Goal: Check status: Check status

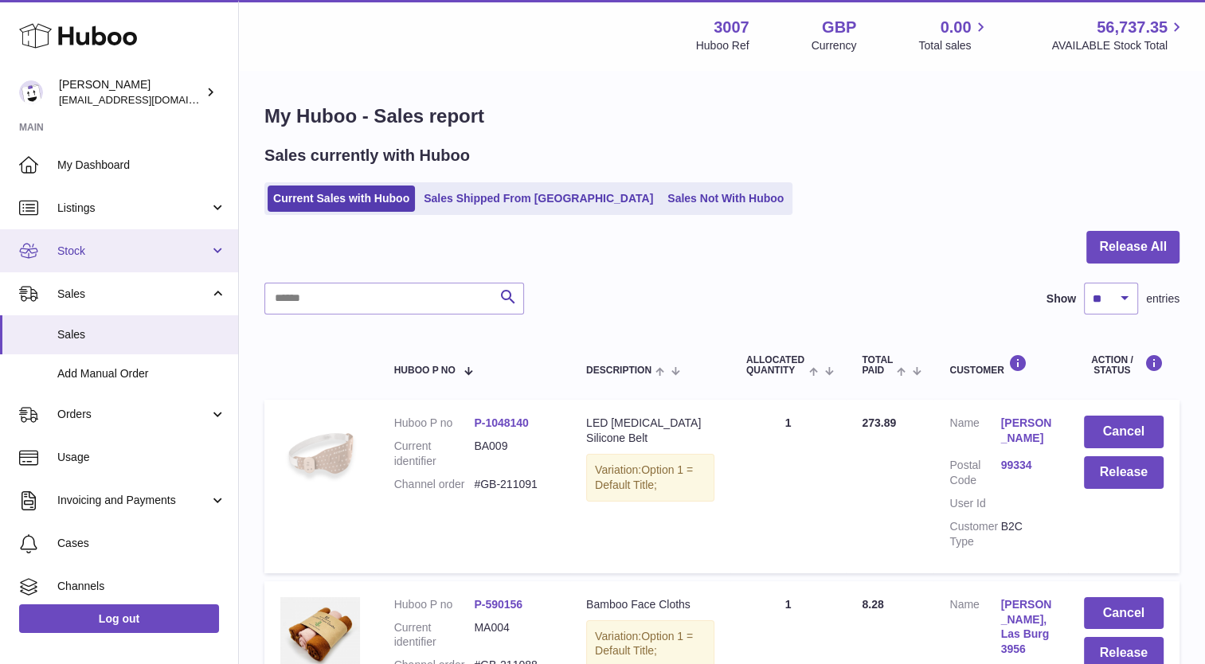
click at [84, 252] on span "Stock" at bounding box center [133, 251] width 152 height 15
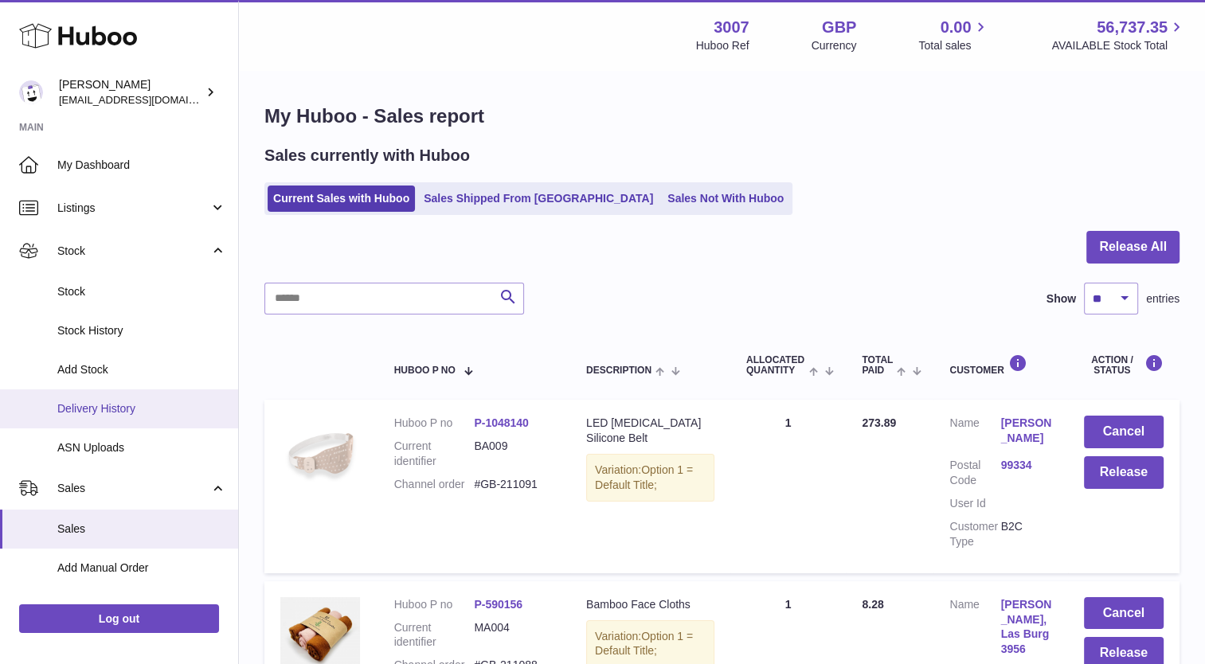
click at [105, 403] on span "Delivery History" at bounding box center [141, 408] width 169 height 15
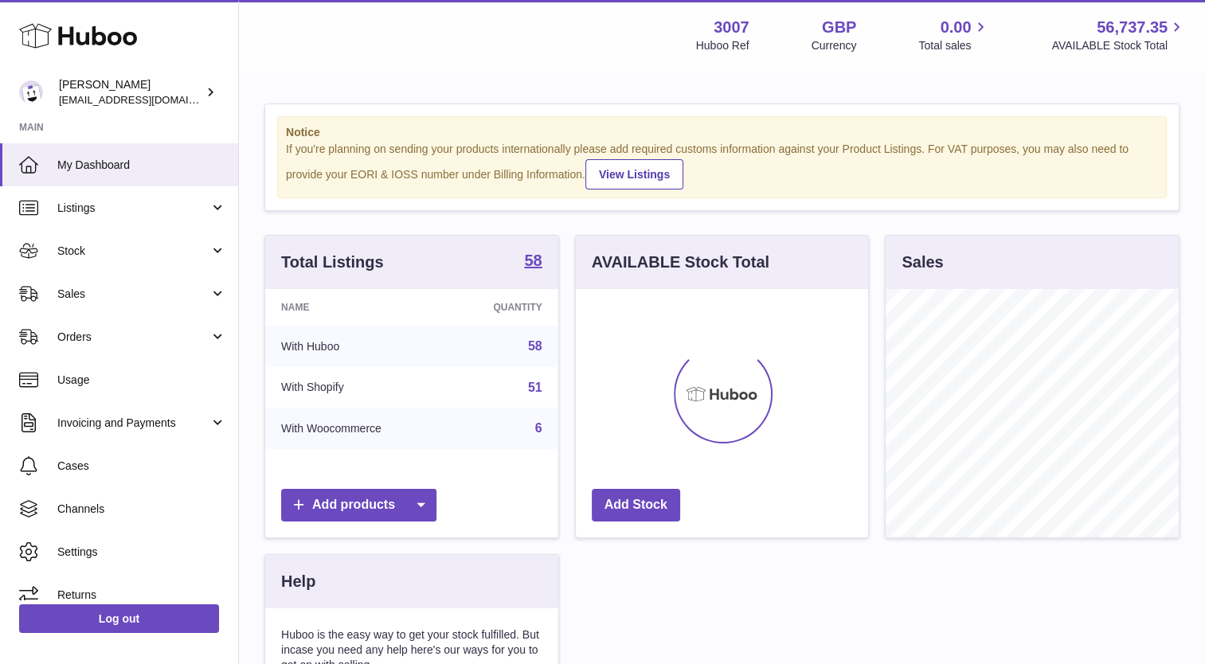
scroll to position [248, 293]
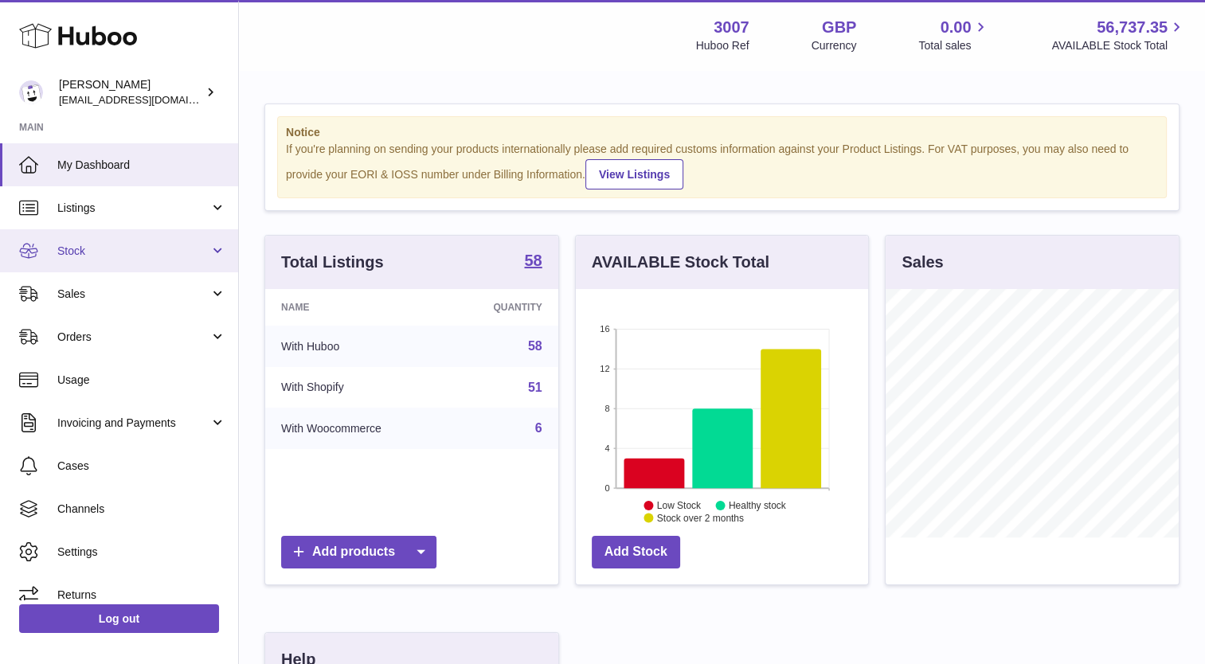
click at [119, 249] on span "Stock" at bounding box center [133, 251] width 152 height 15
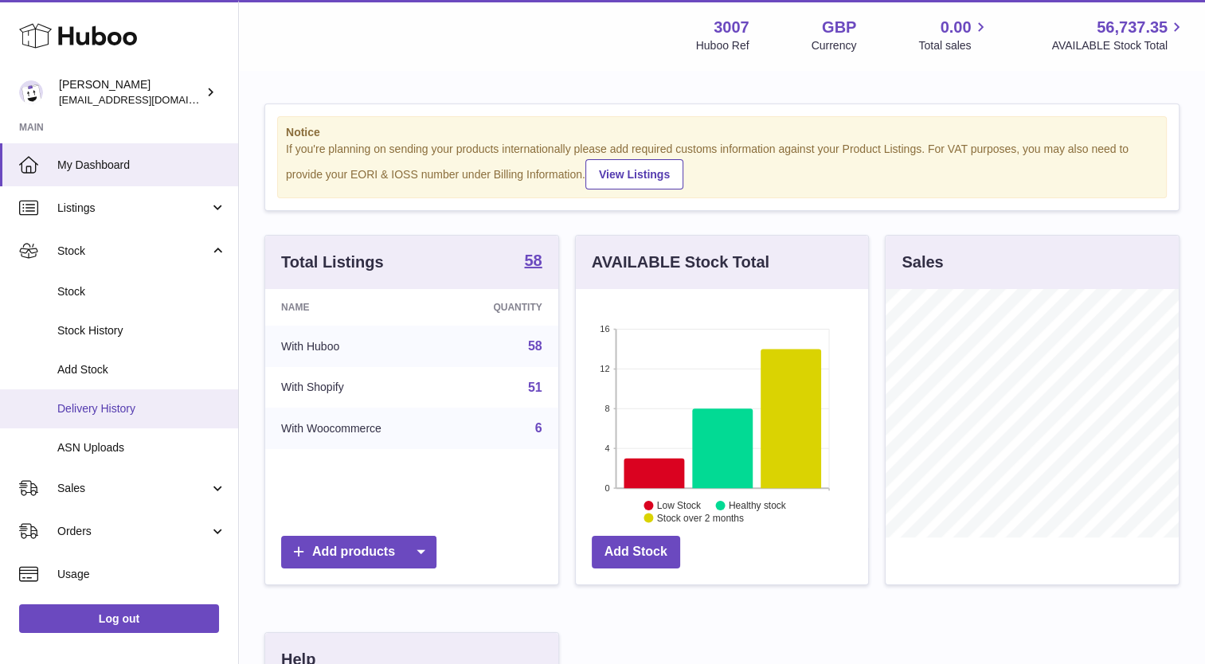
click at [105, 422] on link "Delivery History" at bounding box center [119, 408] width 238 height 39
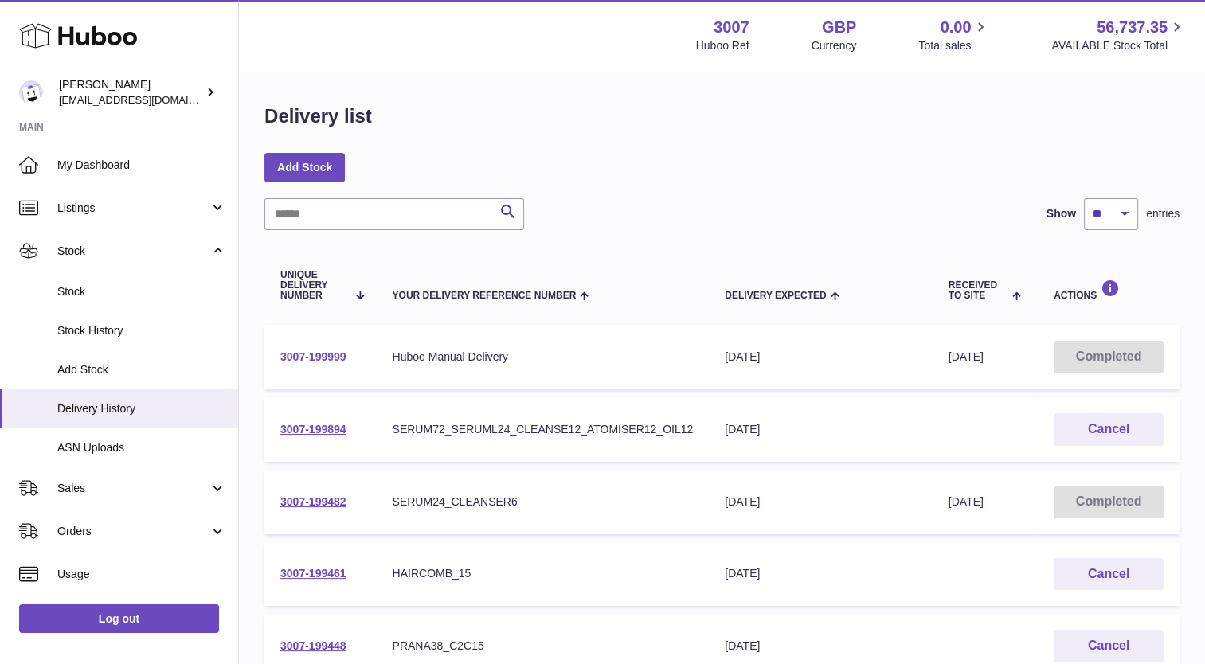
click at [299, 352] on link "3007-199999" at bounding box center [313, 356] width 66 height 13
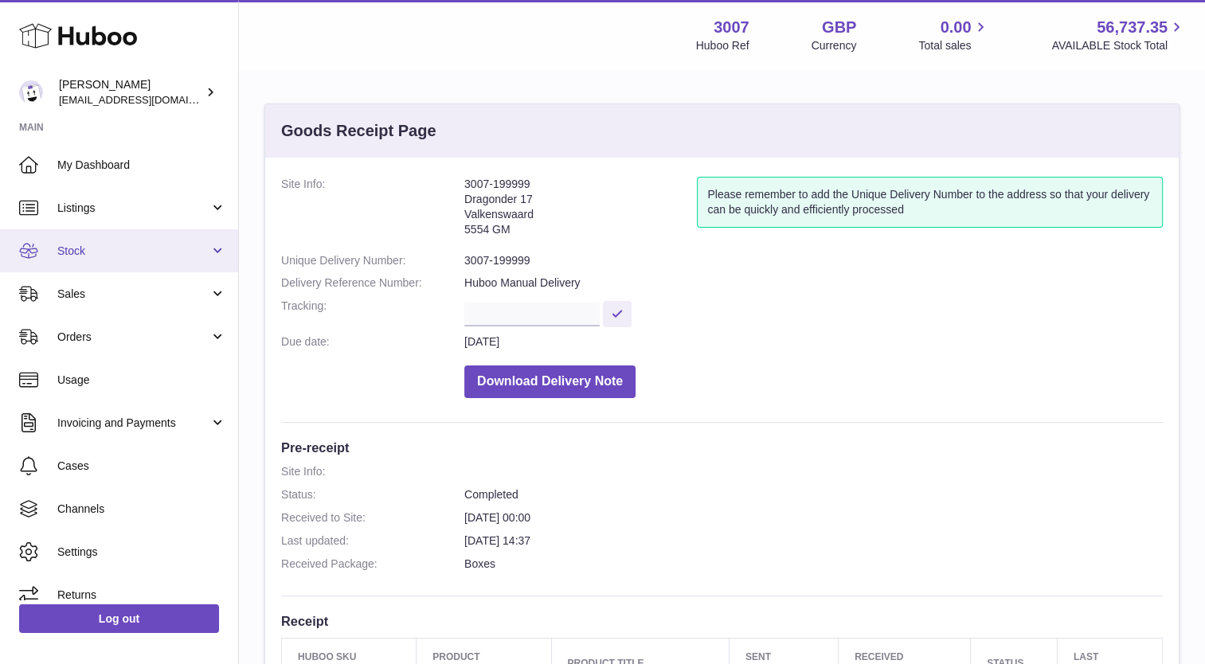
click at [98, 253] on span "Stock" at bounding box center [133, 251] width 152 height 15
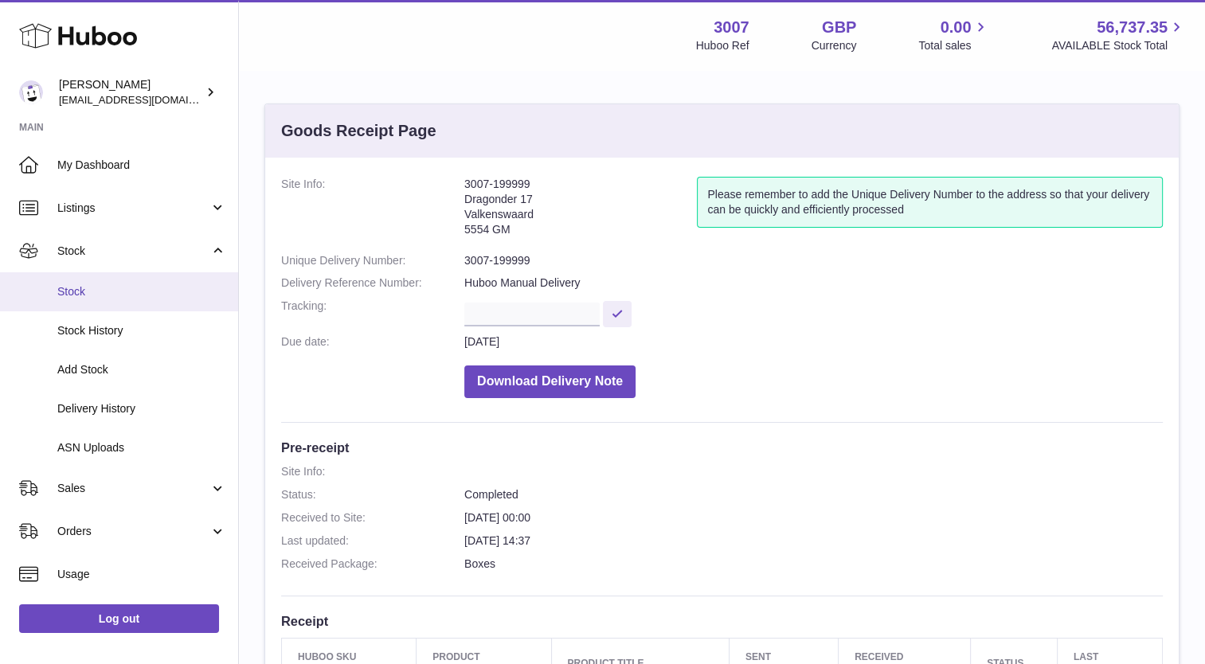
click at [100, 298] on span "Stock" at bounding box center [141, 291] width 169 height 15
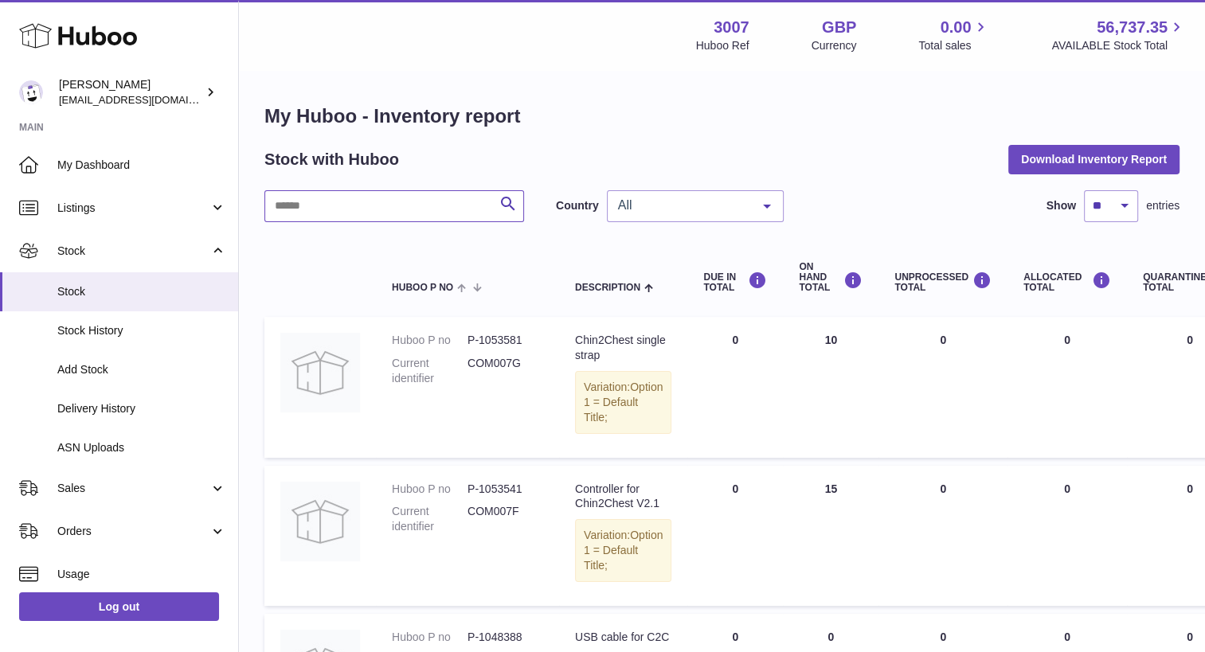
click at [388, 204] on input "text" at bounding box center [394, 206] width 260 height 32
type input "**********"
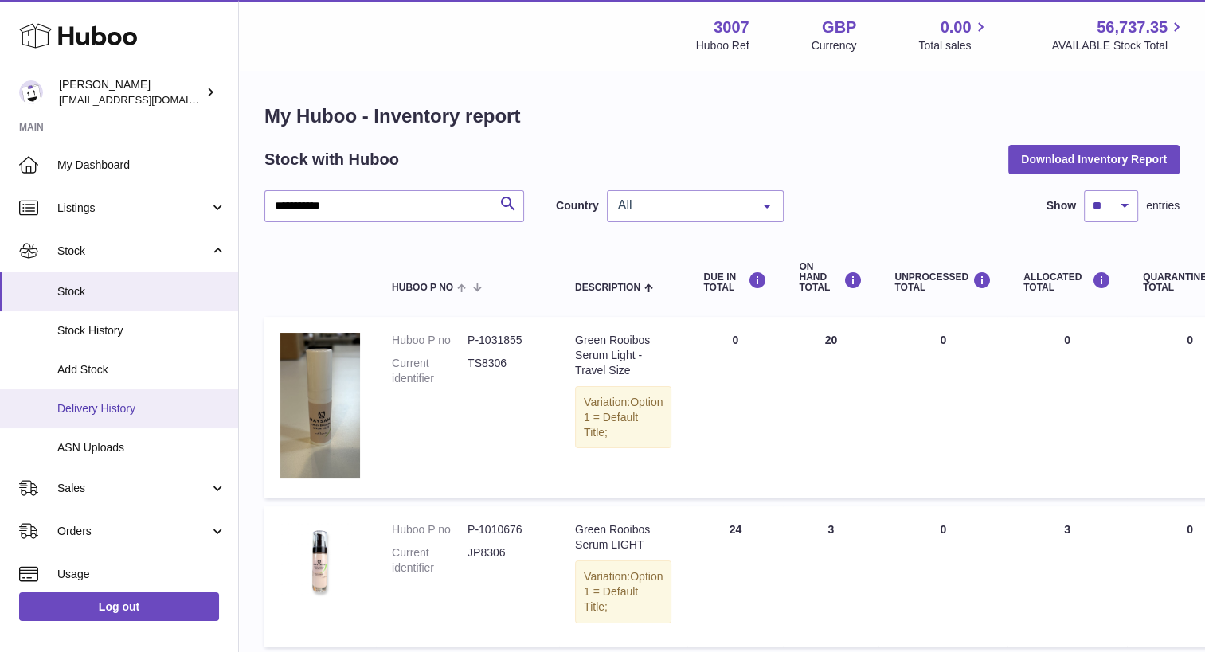
click at [104, 416] on link "Delivery History" at bounding box center [119, 408] width 238 height 39
